Goal: Transaction & Acquisition: Obtain resource

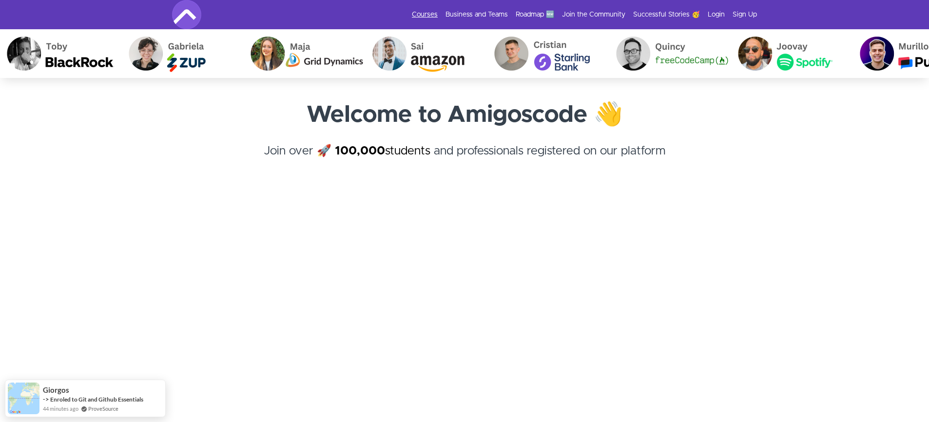
click at [432, 12] on link "Courses" at bounding box center [425, 15] width 26 height 10
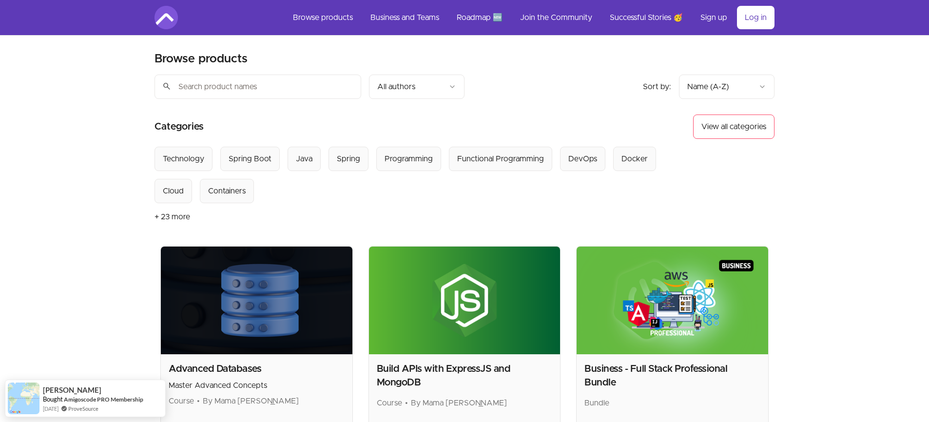
click at [181, 213] on button "+ 23 more" at bounding box center [172, 216] width 36 height 27
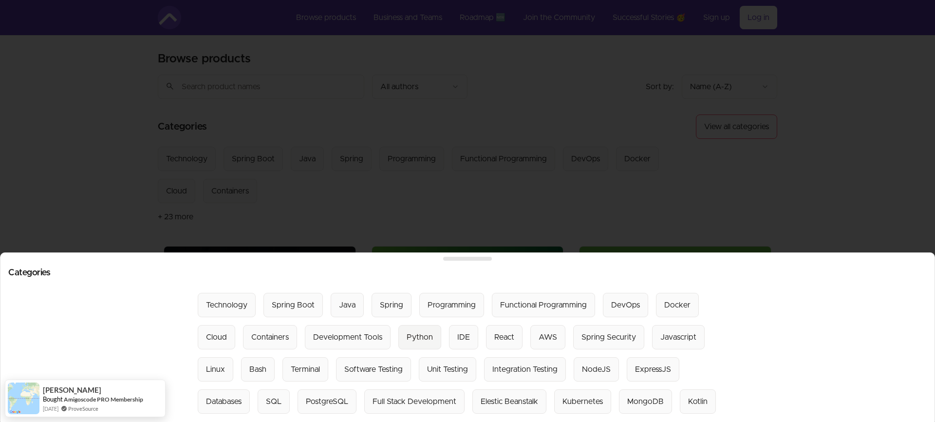
click at [407, 331] on div "Python" at bounding box center [420, 337] width 26 height 12
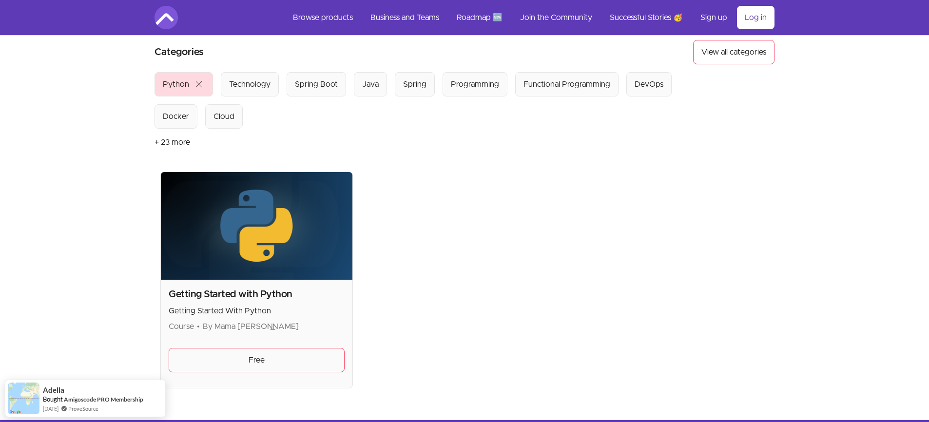
scroll to position [153, 0]
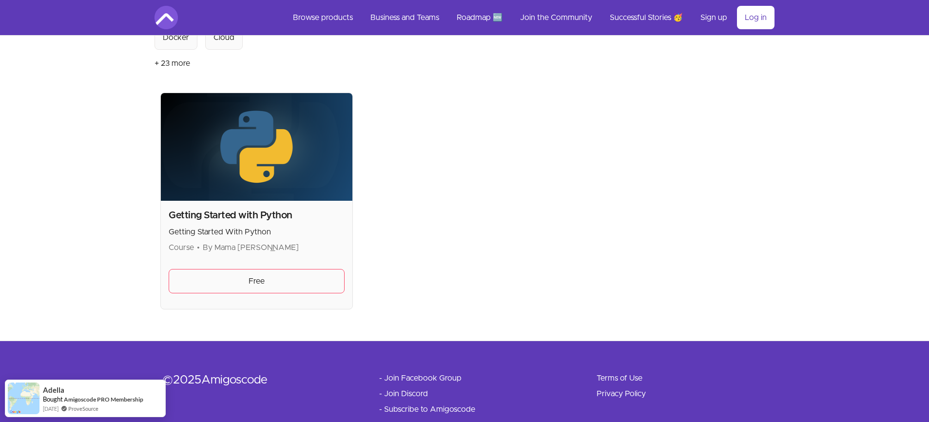
click at [240, 216] on h2 "Getting Started with Python" at bounding box center [257, 216] width 176 height 14
click at [247, 183] on img at bounding box center [256, 147] width 191 height 108
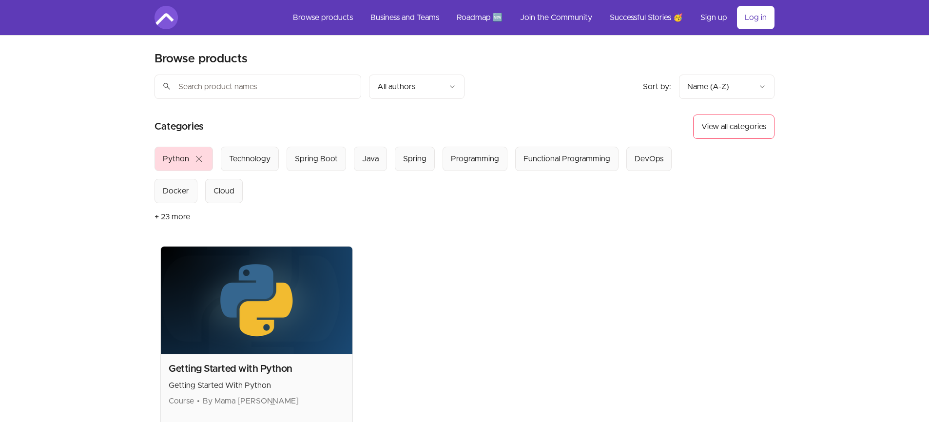
scroll to position [78, 0]
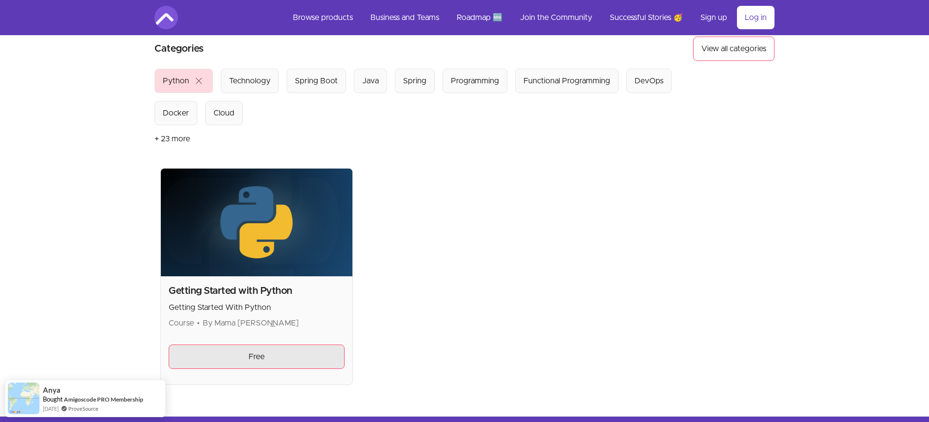
click at [260, 358] on link "Free" at bounding box center [257, 356] width 176 height 24
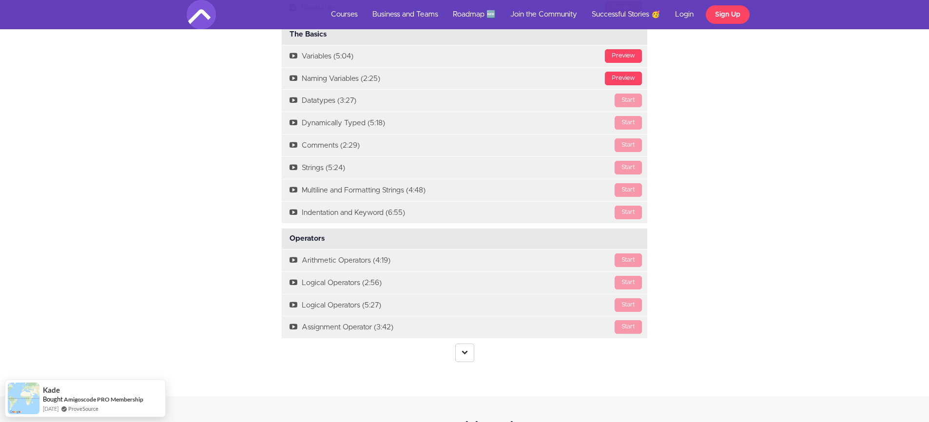
scroll to position [1156, 0]
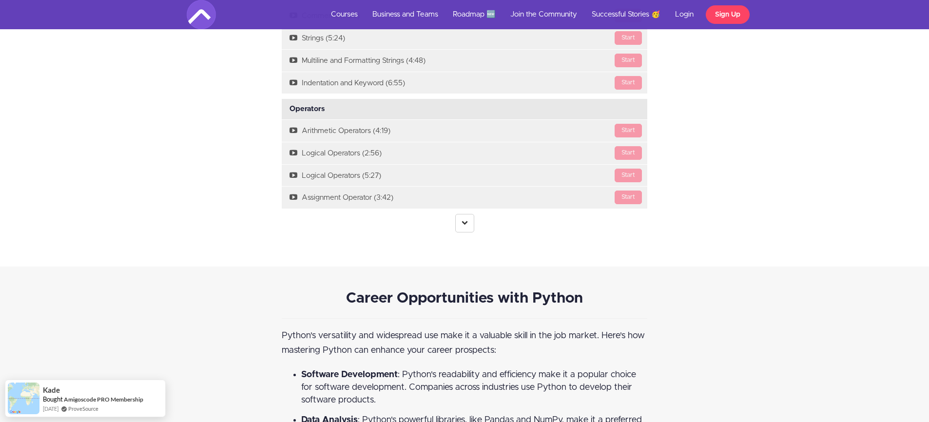
click at [462, 219] on link at bounding box center [464, 223] width 19 height 19
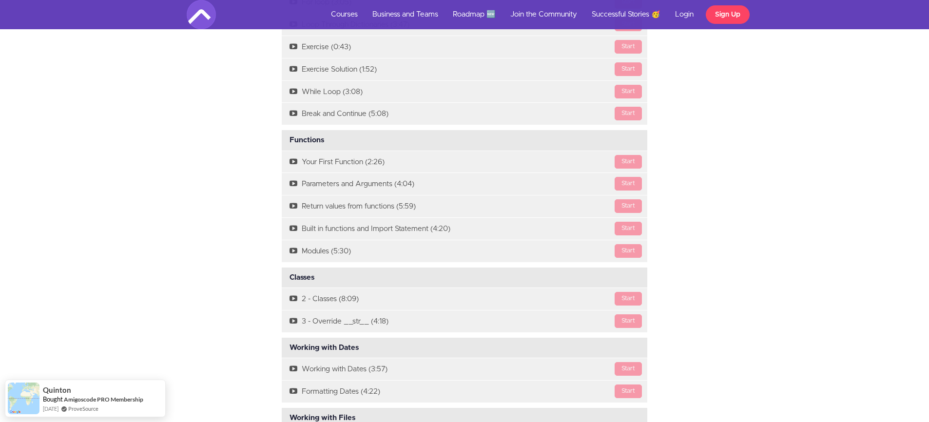
scroll to position [1317, 0]
